Goal: Information Seeking & Learning: Learn about a topic

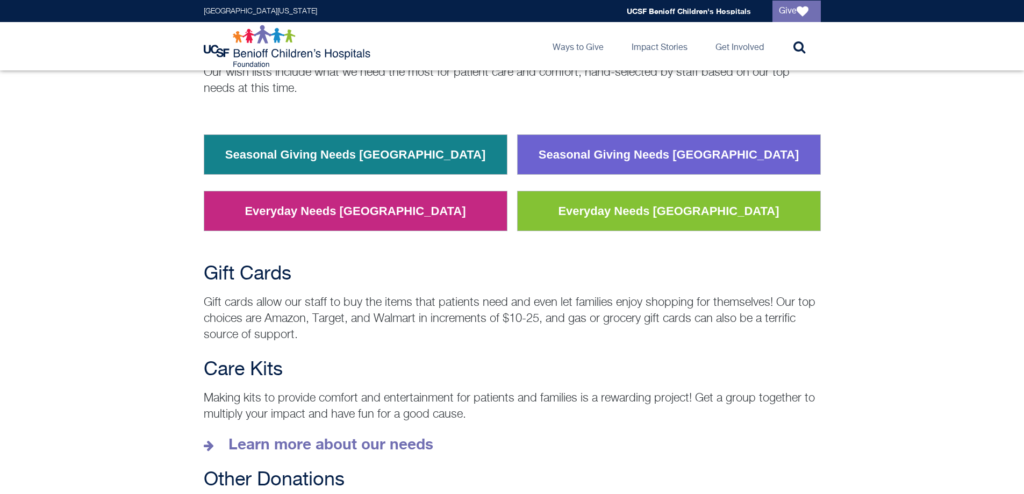
scroll to position [1236, 0]
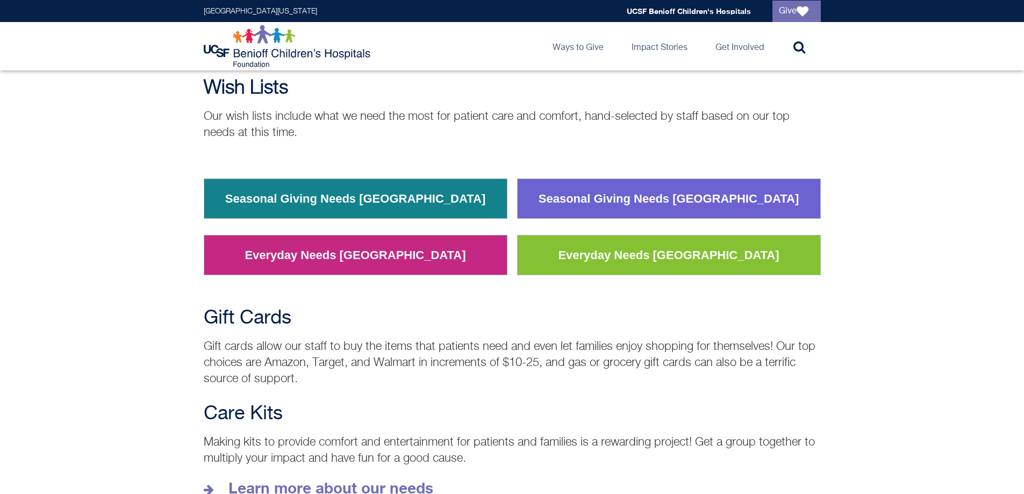
click at [401, 241] on link "Everyday Needs Oakland" at bounding box center [355, 255] width 237 height 28
click at [353, 185] on link "Seasonal Giving Needs Oakland" at bounding box center [355, 199] width 277 height 28
click at [932, 284] on div "Toy Donations Play helps kids heal and cope with being in the hospital. We welc…" at bounding box center [512, 46] width 1024 height 2230
click at [344, 185] on link "Seasonal Giving Needs Oakland" at bounding box center [355, 199] width 277 height 28
click at [943, 322] on div "Gift Cards Gift cards allow our staff to buy the items that patients need and e…" at bounding box center [512, 347] width 1024 height 80
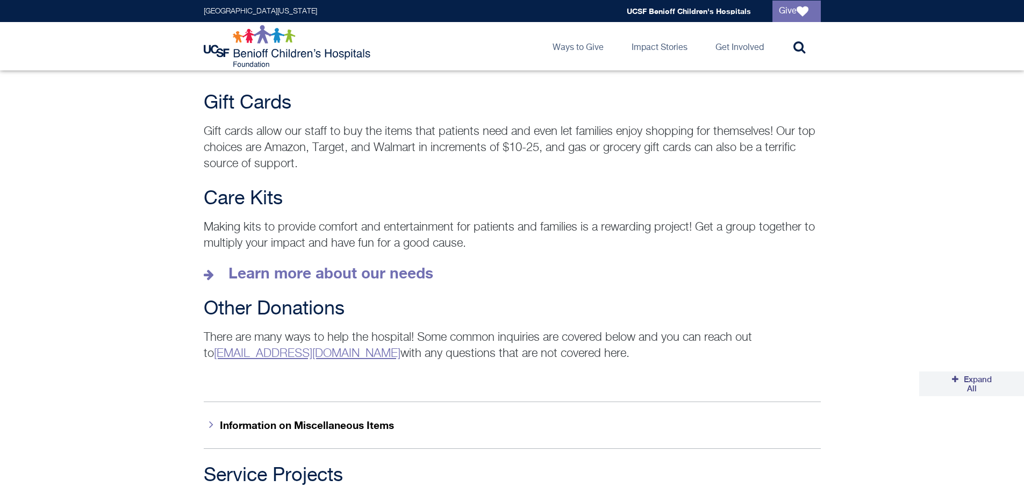
scroll to position [1398, 0]
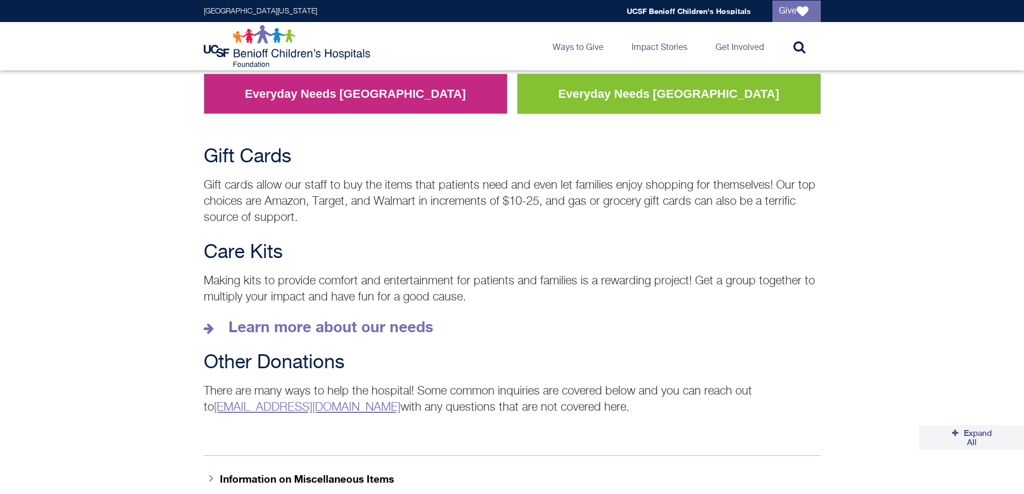
click at [272, 318] on strong "Learn more about our needs" at bounding box center [330, 327] width 205 height 18
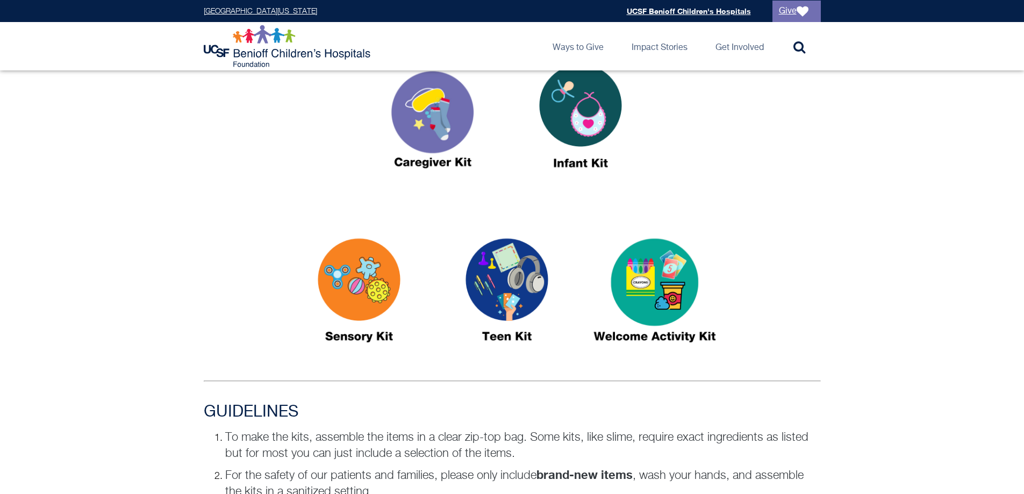
scroll to position [484, 0]
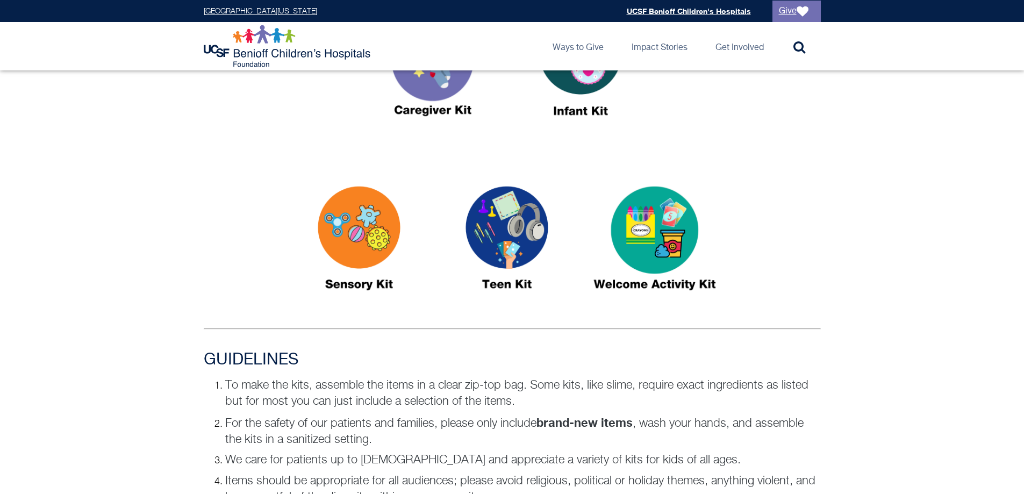
click at [646, 231] on img at bounding box center [655, 243] width 134 height 155
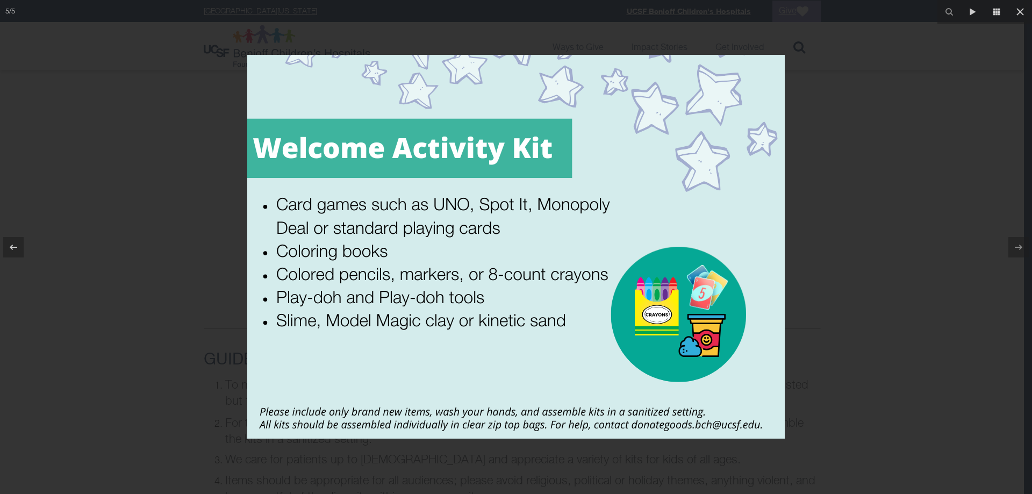
click at [907, 228] on div at bounding box center [516, 247] width 1032 height 494
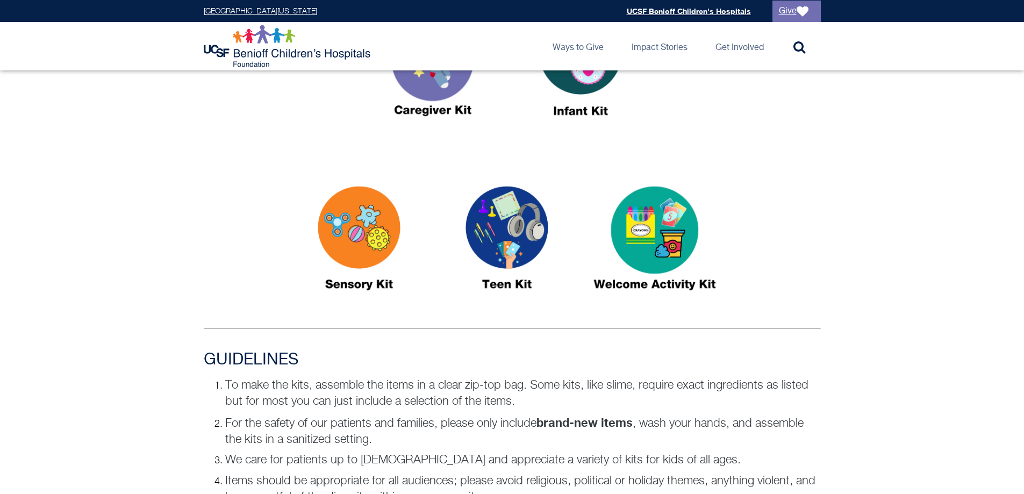
click at [372, 244] on img at bounding box center [359, 243] width 134 height 155
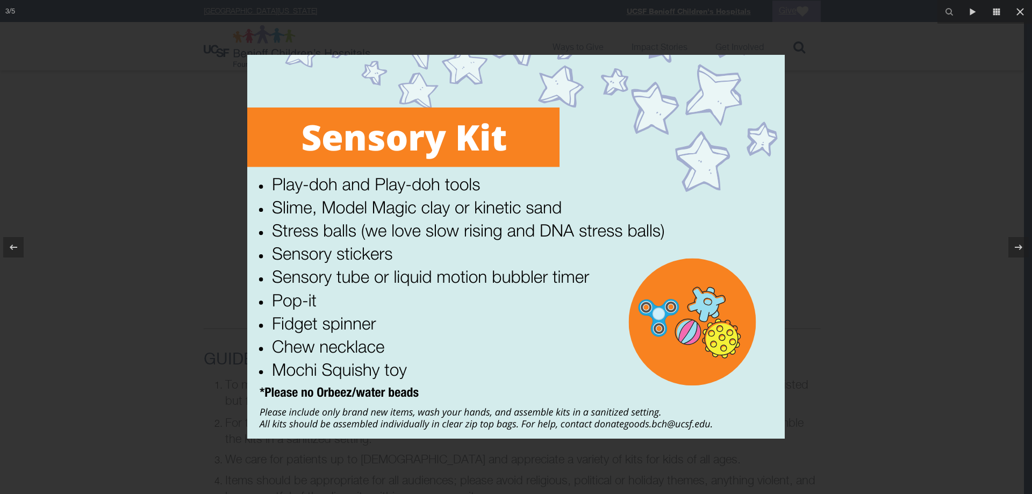
click at [886, 285] on div at bounding box center [516, 247] width 1032 height 494
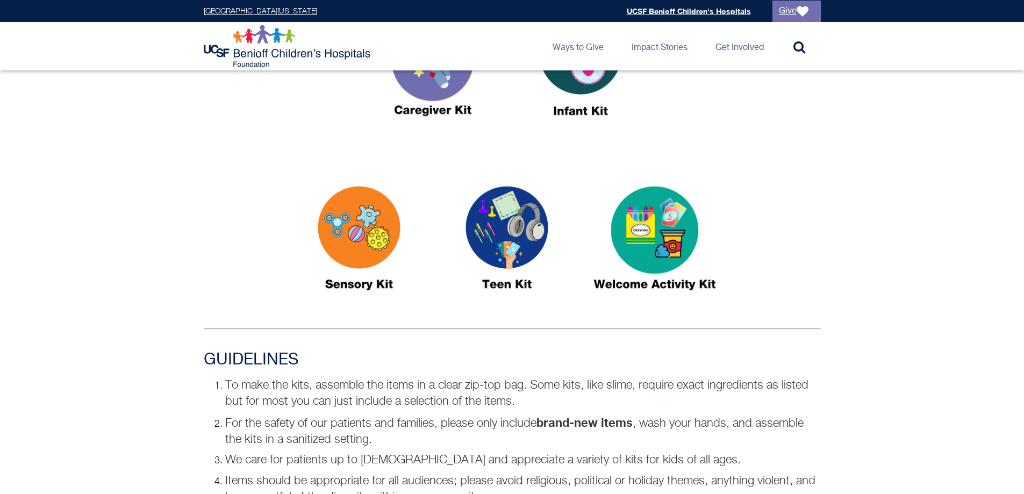
scroll to position [376, 0]
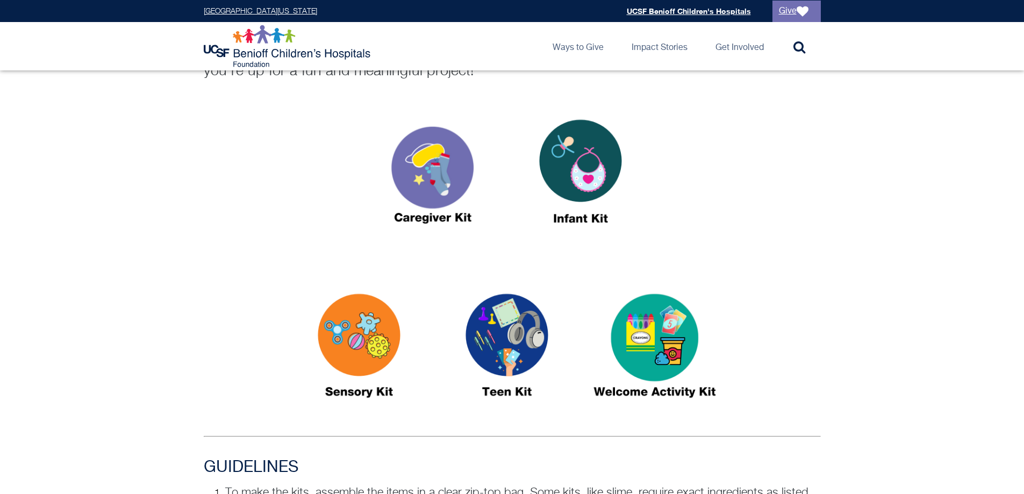
click at [419, 159] on img at bounding box center [433, 176] width 134 height 155
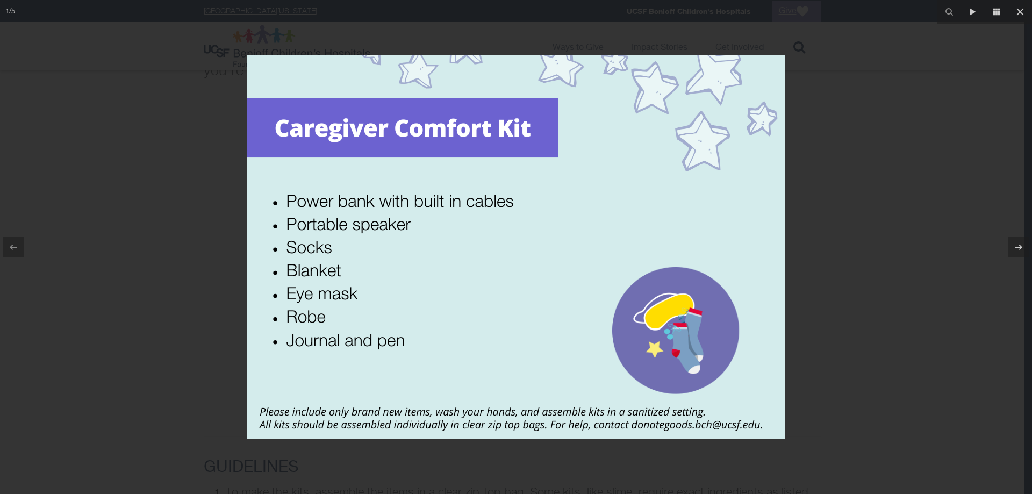
click at [927, 340] on div at bounding box center [516, 247] width 1032 height 494
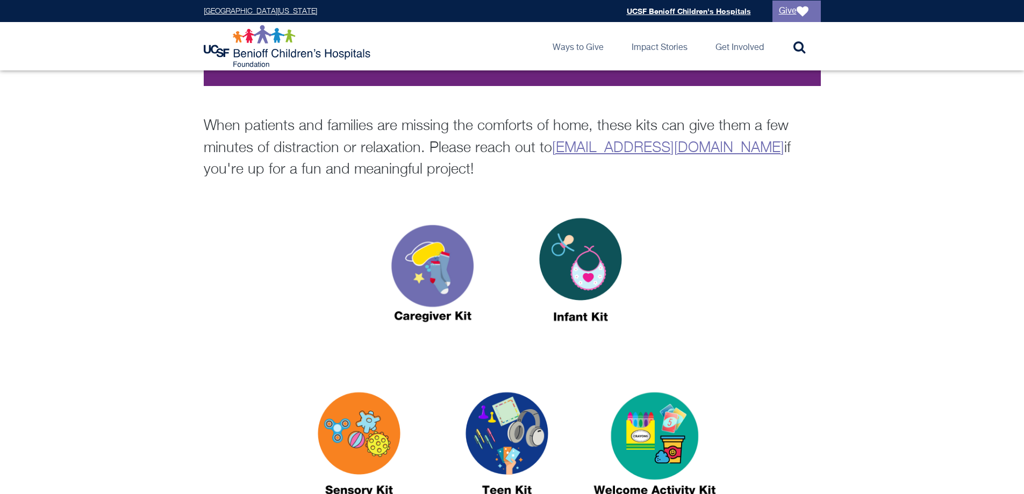
scroll to position [323, 0]
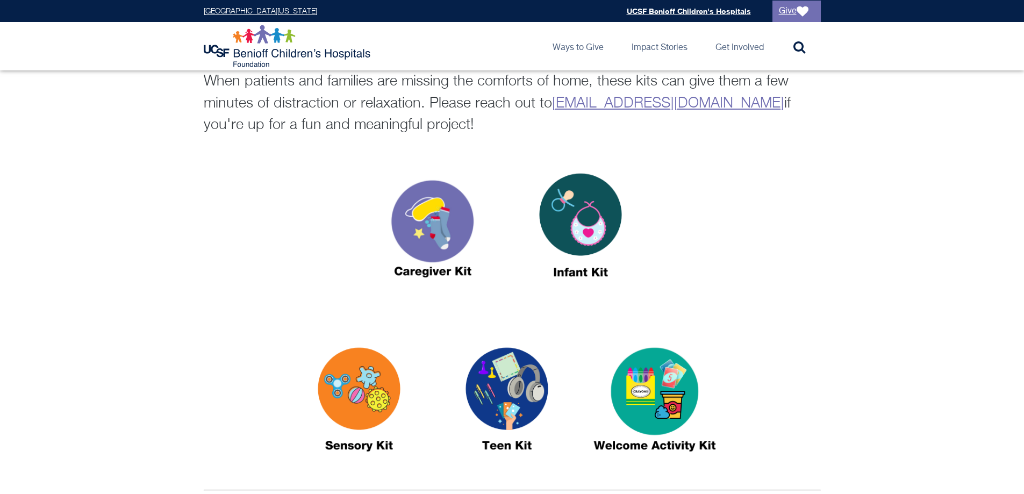
click at [493, 380] on img at bounding box center [507, 404] width 134 height 155
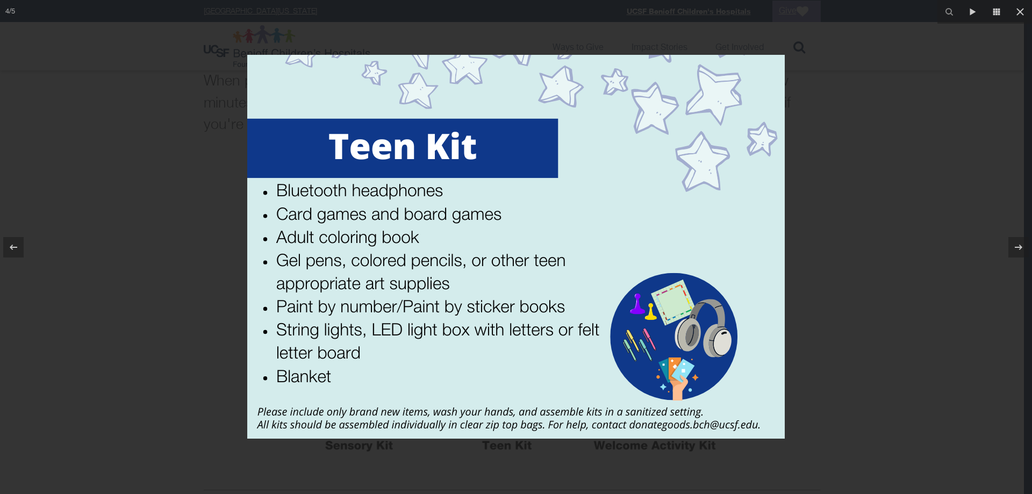
click at [864, 305] on div at bounding box center [516, 247] width 1032 height 494
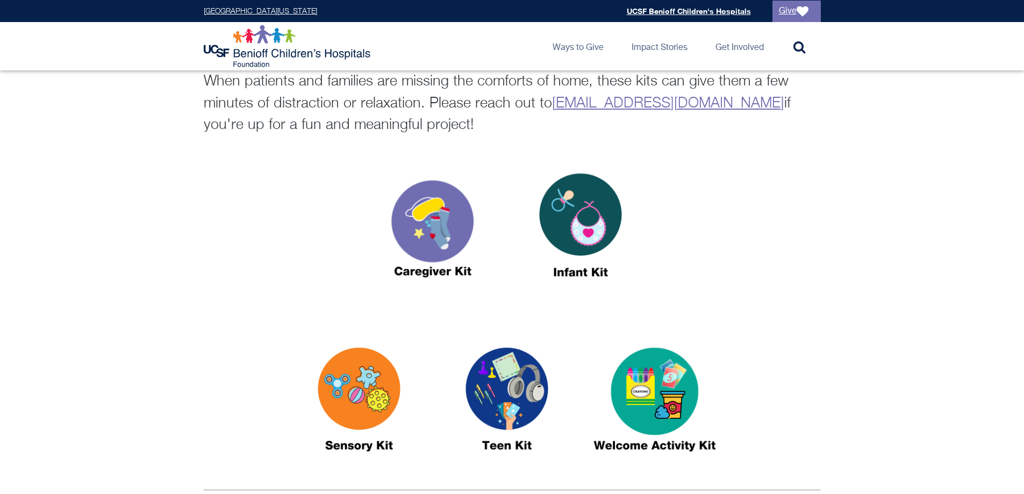
click at [324, 405] on img at bounding box center [359, 404] width 134 height 155
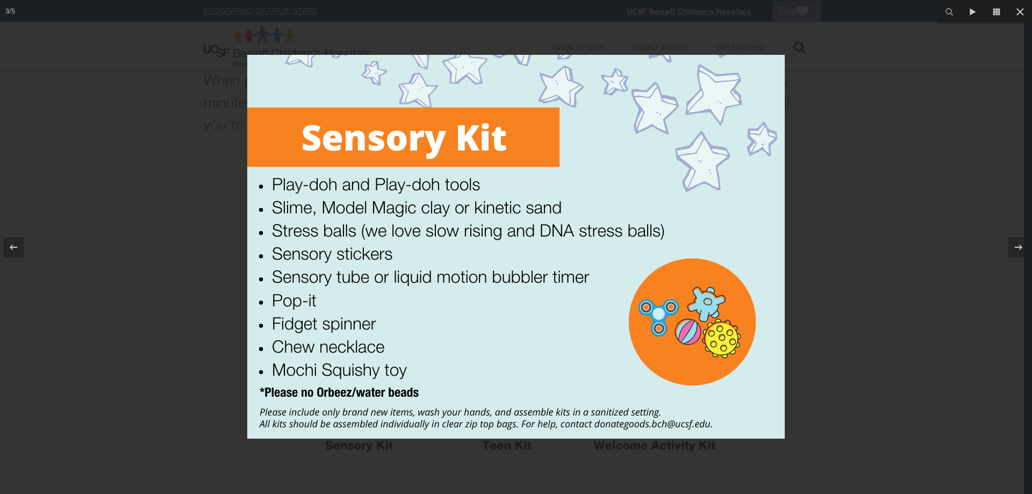
click at [993, 74] on div at bounding box center [516, 247] width 1032 height 494
click at [907, 191] on div at bounding box center [516, 247] width 1032 height 494
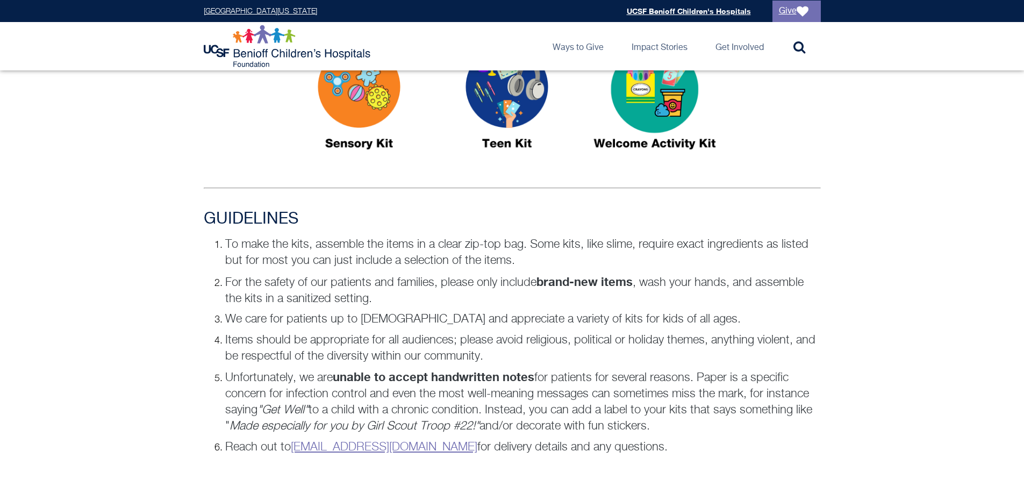
scroll to position [753, 0]
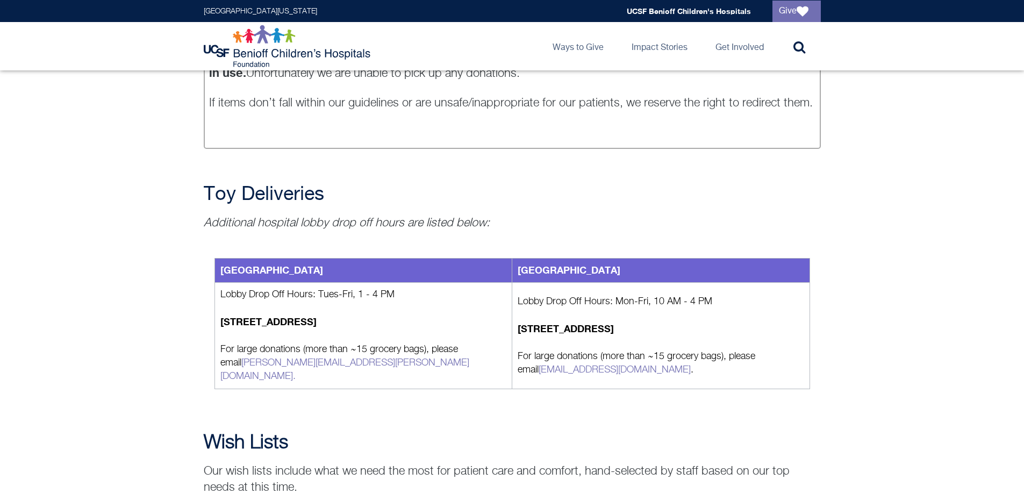
scroll to position [753, 0]
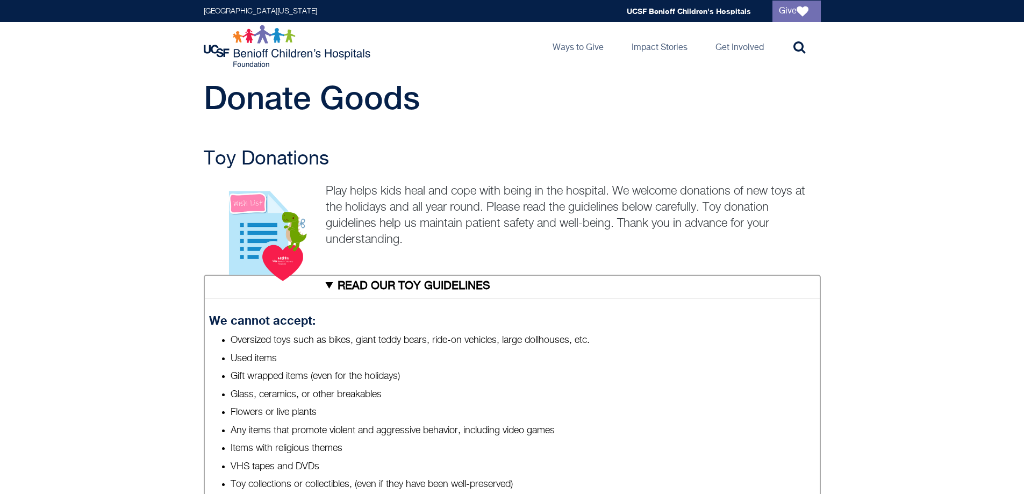
scroll to position [0, 0]
